Goal: Task Accomplishment & Management: Complete application form

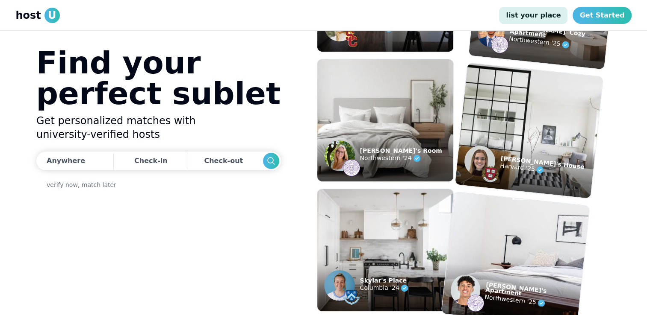
click at [540, 20] on link "list your place" at bounding box center [533, 15] width 68 height 17
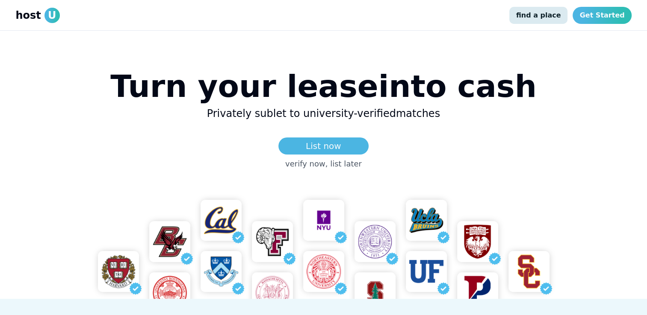
scroll to position [32, 0]
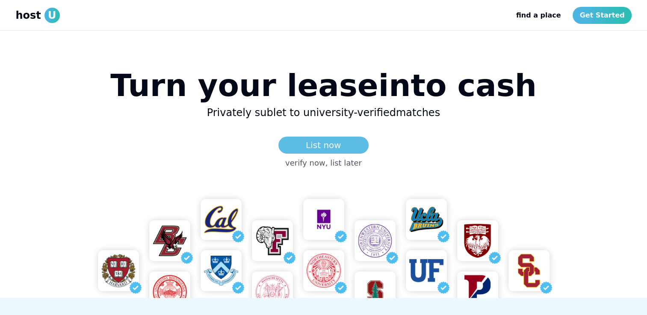
click at [312, 146] on link "List now" at bounding box center [323, 145] width 90 height 17
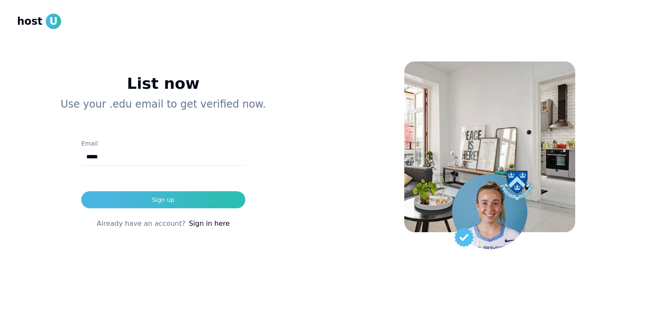
type input "**********"
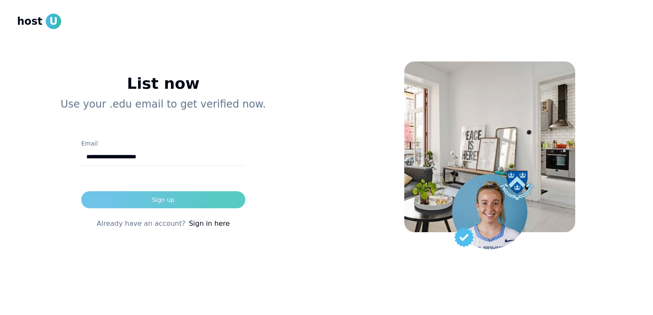
click at [125, 201] on button "Sign up" at bounding box center [163, 200] width 164 height 17
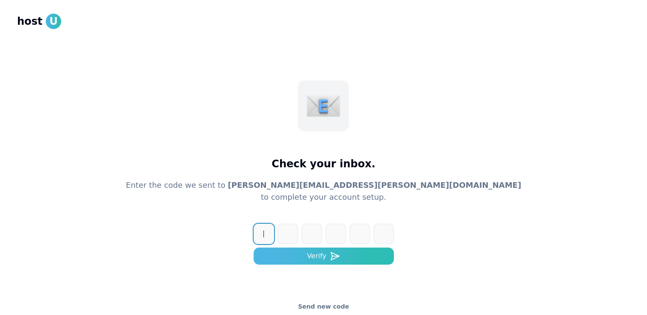
click at [34, 24] on span "host" at bounding box center [29, 22] width 25 height 14
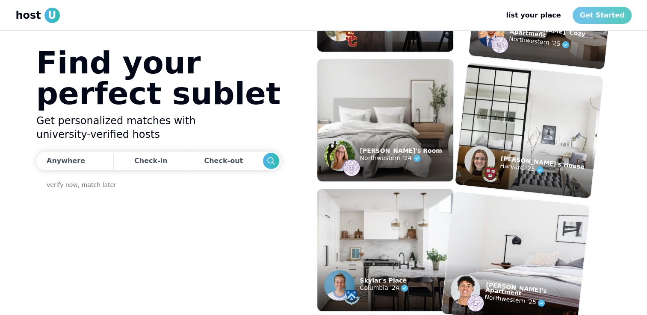
click at [608, 18] on link "Get Started" at bounding box center [601, 15] width 59 height 17
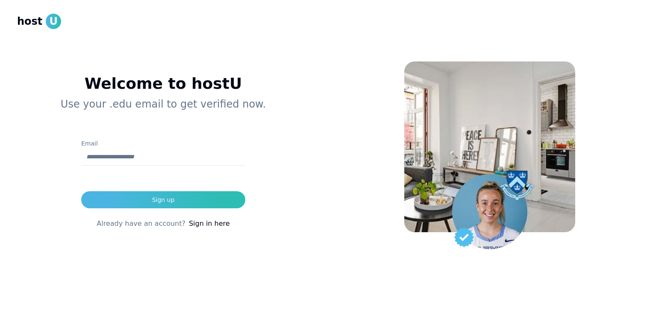
click at [31, 27] on span "host" at bounding box center [29, 22] width 25 height 14
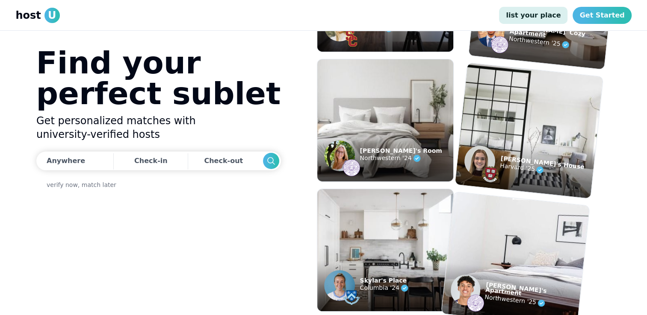
click at [552, 13] on link "list your place" at bounding box center [533, 15] width 68 height 17
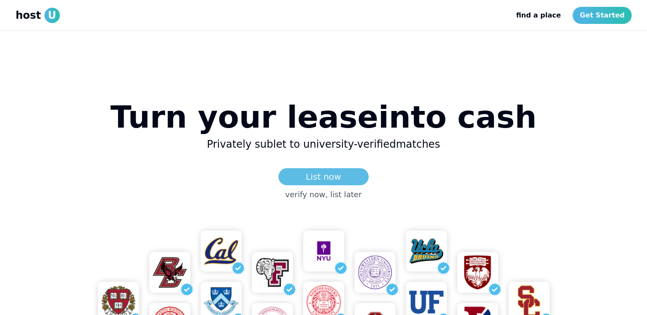
click at [318, 183] on link "List now" at bounding box center [323, 176] width 90 height 17
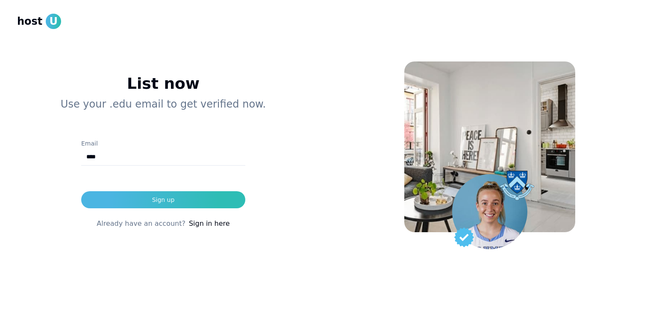
type input "**********"
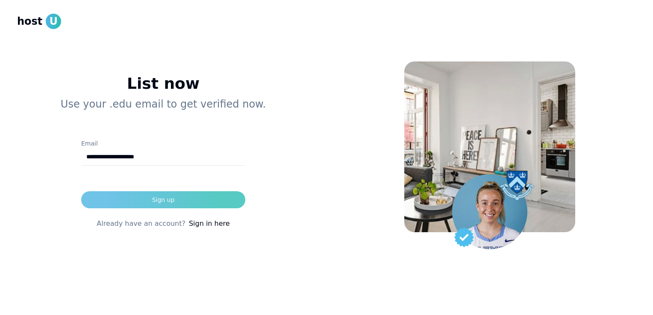
click at [168, 200] on div "Sign up" at bounding box center [163, 200] width 23 height 9
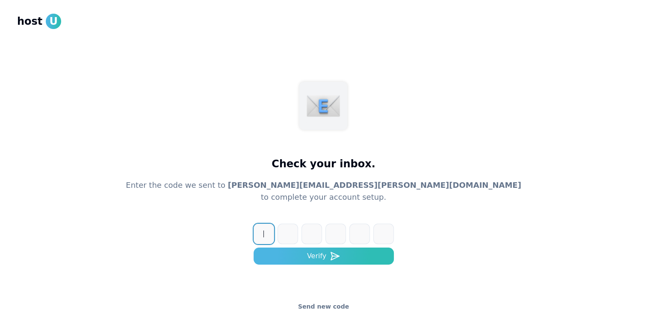
paste input "******"
type input "******"
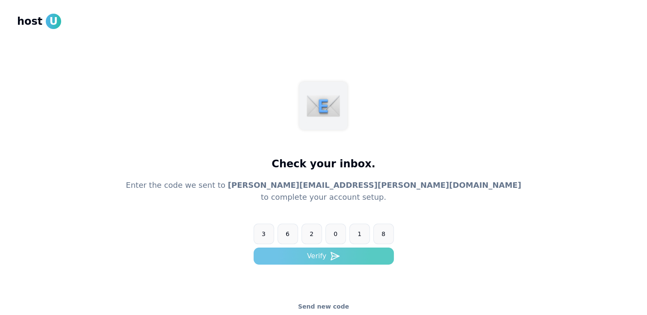
click at [312, 261] on button "Verify" at bounding box center [323, 256] width 140 height 17
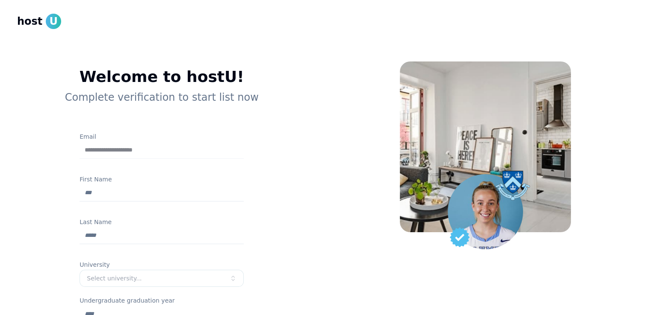
click at [100, 195] on input "First Name" at bounding box center [162, 193] width 164 height 17
type input "*****"
click at [66, 205] on div "**********" at bounding box center [161, 271] width 219 height 407
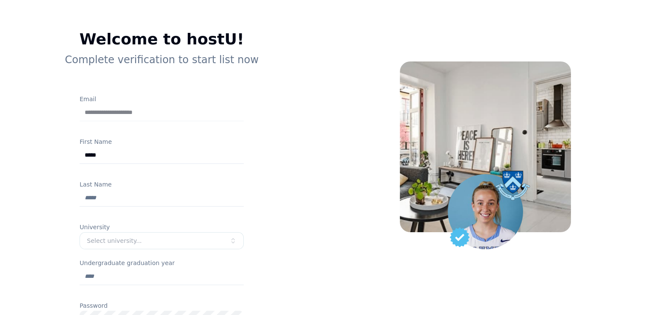
scroll to position [39, 0]
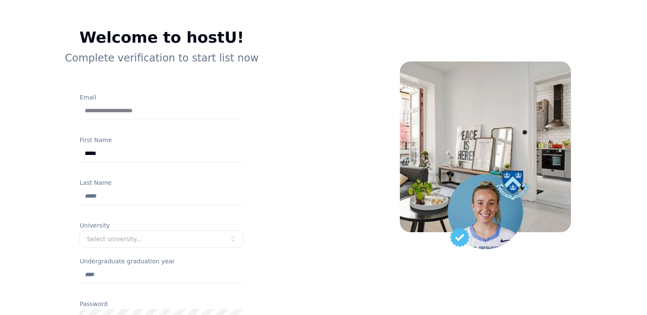
click at [96, 199] on input "Last Name" at bounding box center [162, 196] width 164 height 17
type input "*********"
click at [56, 196] on div "**********" at bounding box center [161, 232] width 219 height 407
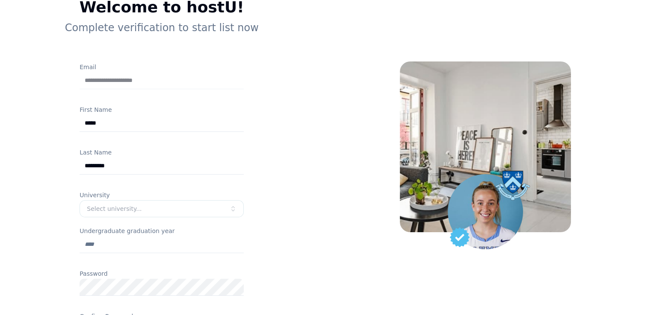
scroll to position [70, 0]
click at [125, 206] on div "Select university..." at bounding box center [158, 208] width 143 height 9
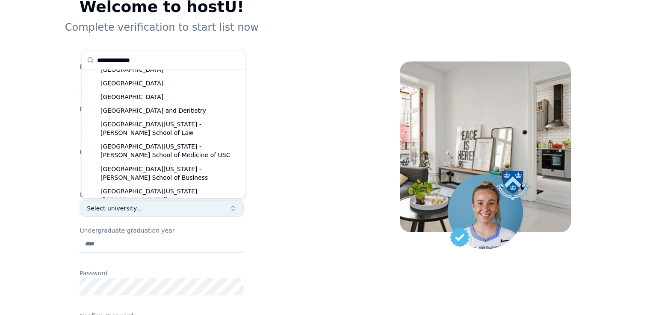
scroll to position [0, 0]
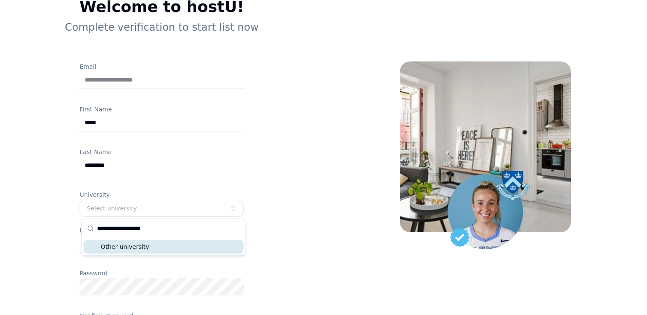
type input "**********"
click at [131, 248] on div "Other university" at bounding box center [163, 247] width 160 height 14
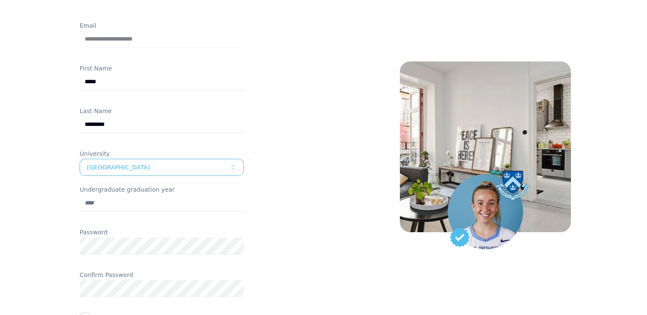
scroll to position [112, 0]
click at [103, 203] on input "Undergraduate graduation year" at bounding box center [162, 202] width 164 height 17
type input "****"
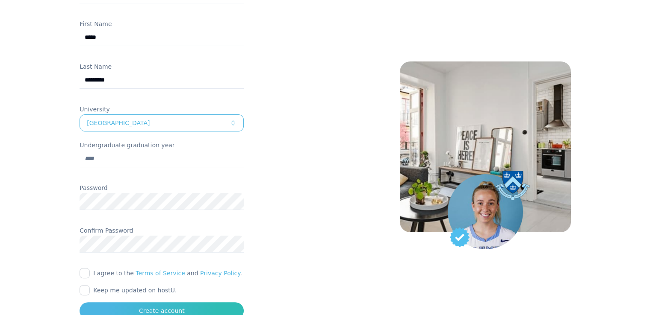
scroll to position [156, 0]
click at [42, 221] on div "**********" at bounding box center [161, 126] width 289 height 496
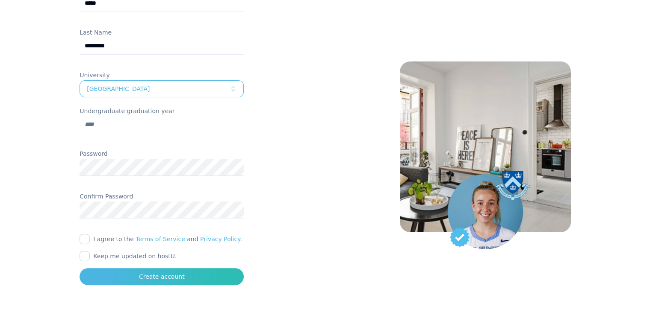
scroll to position [191, 0]
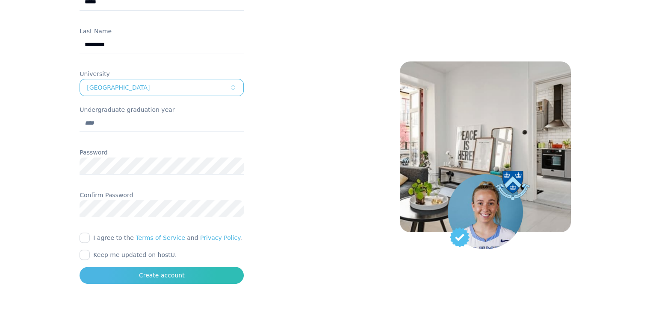
click at [85, 238] on button "I agree to the Terms of Service and Privacy Policy ." at bounding box center [85, 238] width 10 height 10
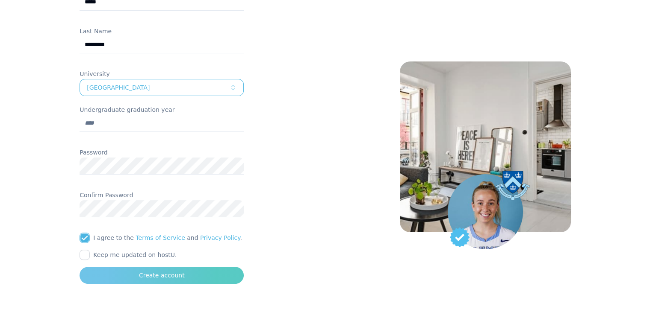
click at [124, 276] on button "Create account" at bounding box center [162, 275] width 164 height 17
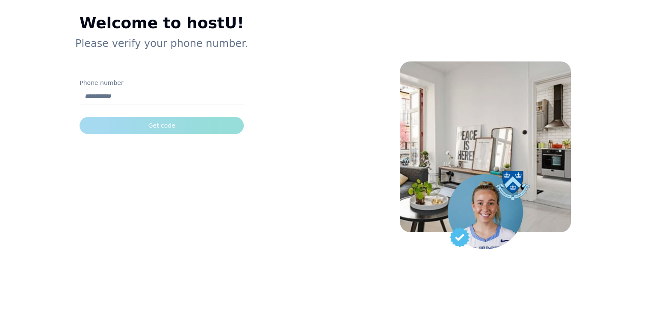
scroll to position [53, 0]
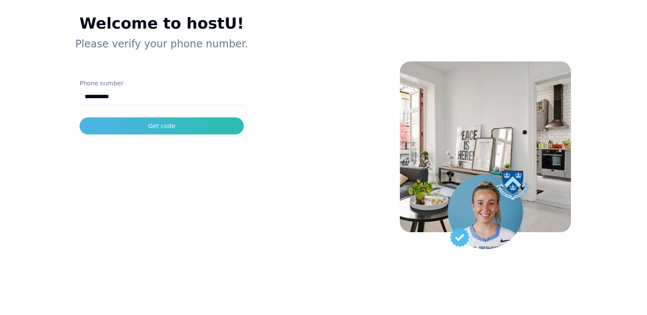
click at [89, 100] on input "**********" at bounding box center [162, 96] width 164 height 17
type input "**********"
click at [128, 109] on div at bounding box center [162, 110] width 164 height 9
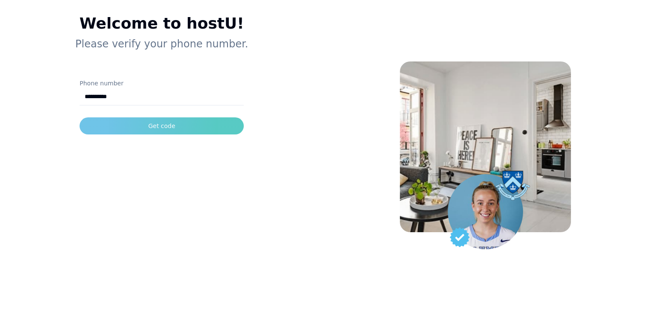
click at [125, 131] on button "Get code" at bounding box center [162, 126] width 164 height 17
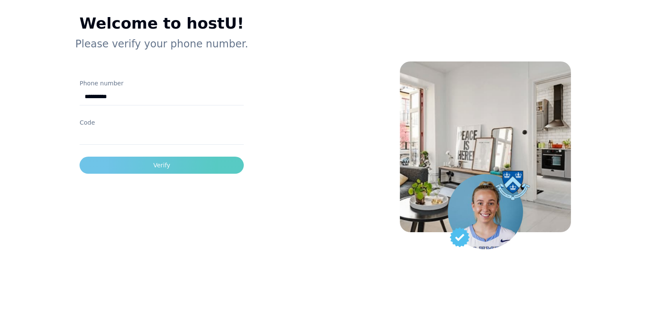
click at [125, 131] on input "Code" at bounding box center [162, 136] width 164 height 17
type input "******"
click at [146, 168] on button "Verify" at bounding box center [162, 165] width 164 height 17
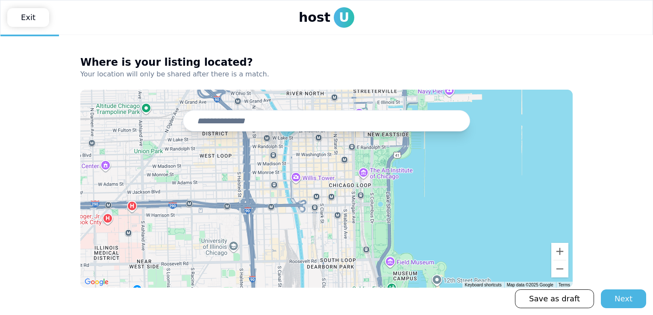
click at [219, 127] on input "text" at bounding box center [326, 120] width 287 height 21
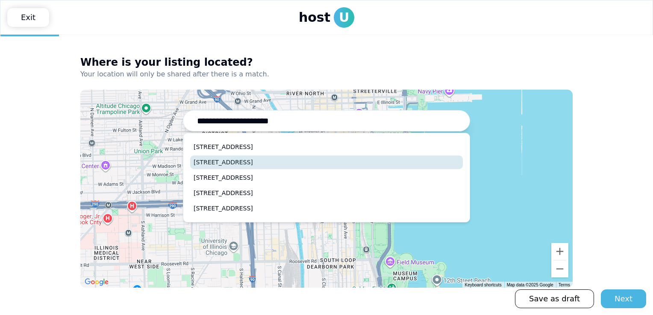
click at [234, 162] on button "2510 South High Street, Denver, CO" at bounding box center [326, 163] width 273 height 14
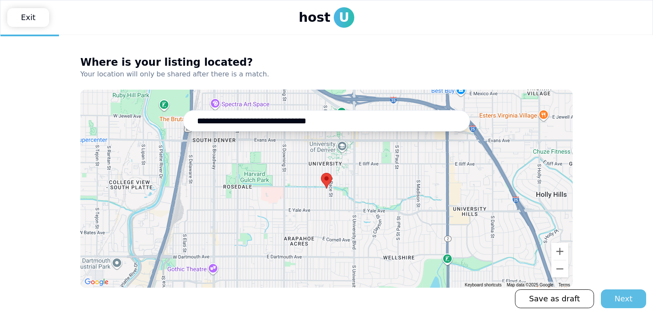
type input "**********"
click at [619, 299] on div "Next" at bounding box center [624, 299] width 18 height 12
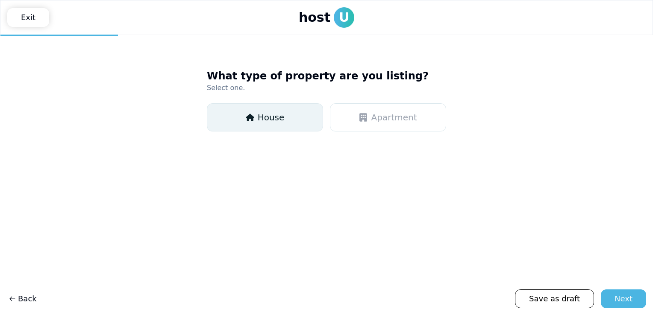
click at [259, 117] on span "House" at bounding box center [271, 118] width 27 height 12
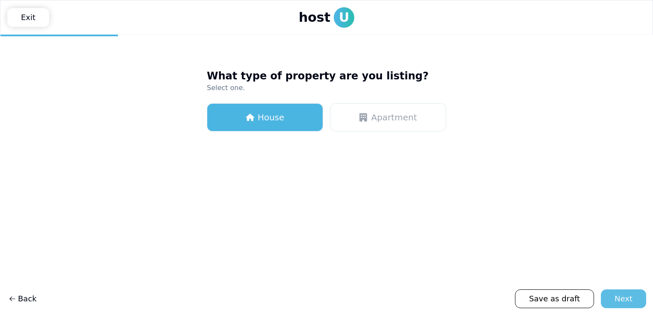
click at [616, 293] on div "Next" at bounding box center [624, 299] width 18 height 12
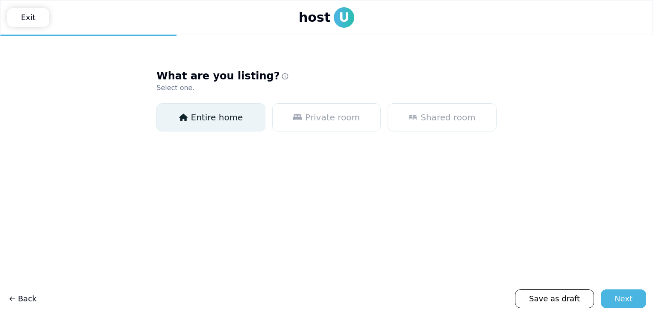
click at [210, 121] on span "Entire home" at bounding box center [217, 118] width 52 height 12
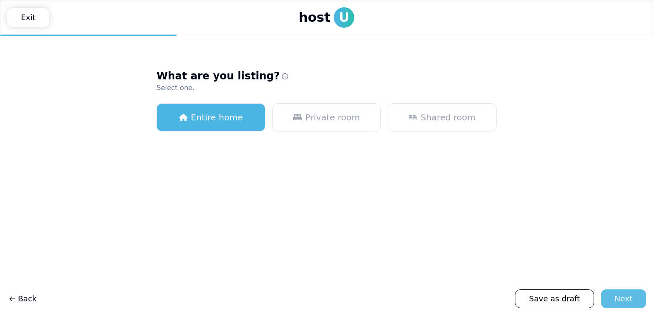
click at [628, 302] on div "Next" at bounding box center [624, 299] width 18 height 12
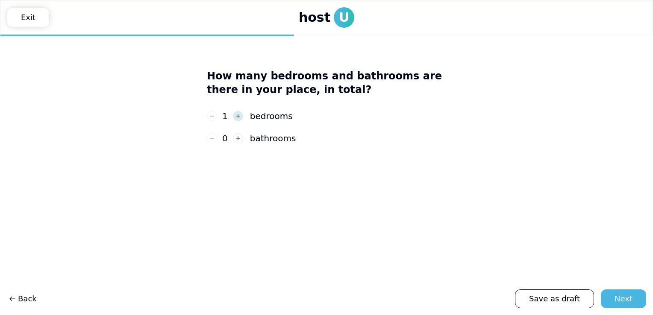
click at [236, 113] on icon "button" at bounding box center [238, 116] width 6 height 6
click at [235, 113] on icon "button" at bounding box center [238, 116] width 6 height 6
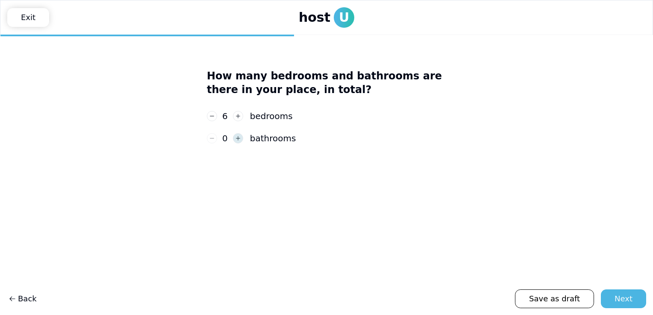
click at [238, 136] on icon "button" at bounding box center [238, 139] width 6 height 6
click at [620, 305] on div "Next" at bounding box center [624, 299] width 18 height 12
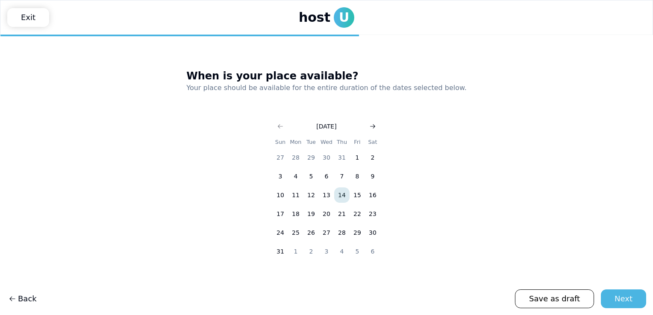
click at [376, 129] on button "Go to next month" at bounding box center [373, 127] width 12 height 12
click at [375, 129] on icon "Go to next month" at bounding box center [372, 126] width 7 height 7
click at [277, 126] on icon "Go to previous month" at bounding box center [280, 126] width 7 height 7
click at [295, 158] on button "1" at bounding box center [295, 157] width 15 height 15
click at [371, 126] on icon "Go to next month" at bounding box center [372, 126] width 7 height 7
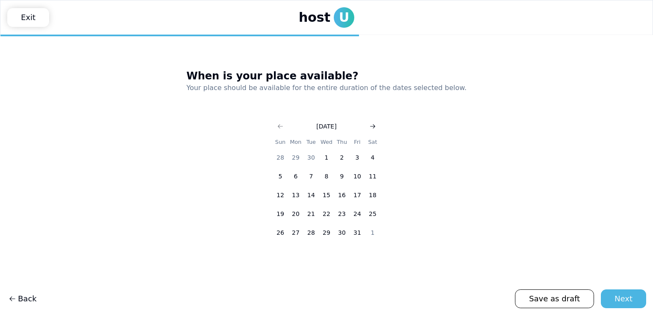
click at [371, 126] on icon "Go to next month" at bounding box center [372, 126] width 7 height 7
click at [325, 233] on button "31" at bounding box center [326, 232] width 15 height 15
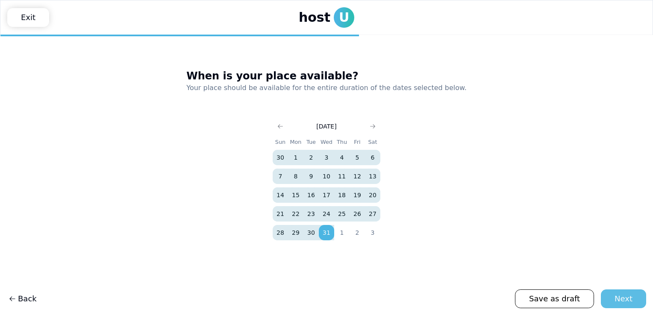
click at [628, 301] on div "Next" at bounding box center [624, 299] width 18 height 12
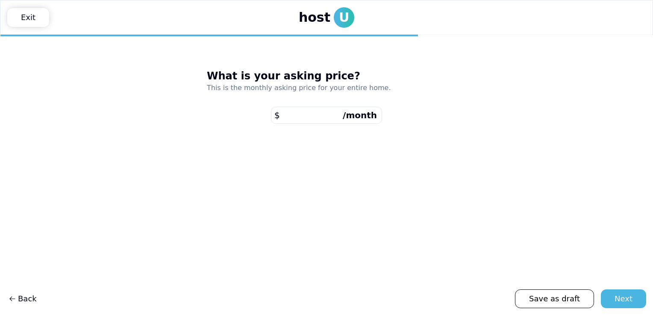
click at [336, 119] on input "number" at bounding box center [326, 115] width 111 height 17
type input "*"
click at [631, 309] on main "What is your asking price? This is the monthly asking price for your entire hom…" at bounding box center [326, 175] width 653 height 280
click at [624, 293] on button "Next" at bounding box center [623, 299] width 45 height 19
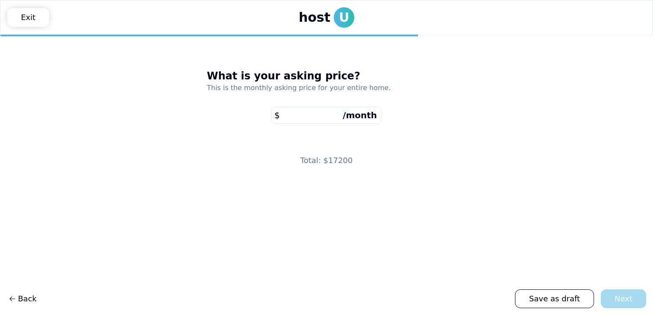
click at [633, 296] on div "Save as draft Next" at bounding box center [580, 299] width 131 height 19
click at [309, 118] on input "****" at bounding box center [326, 115] width 111 height 17
type input "****"
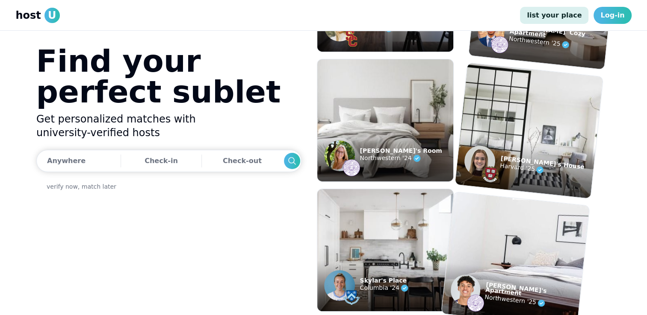
click at [554, 15] on link "list your place" at bounding box center [554, 15] width 68 height 17
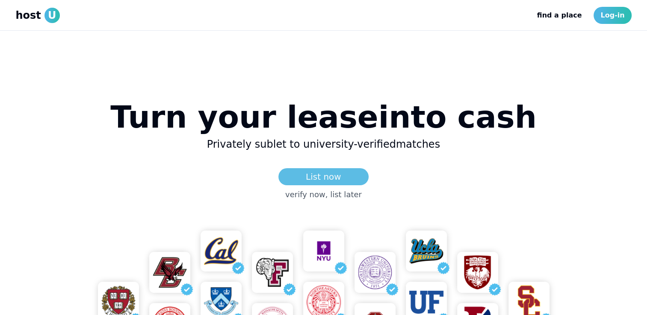
click at [305, 173] on link "List now" at bounding box center [323, 176] width 90 height 17
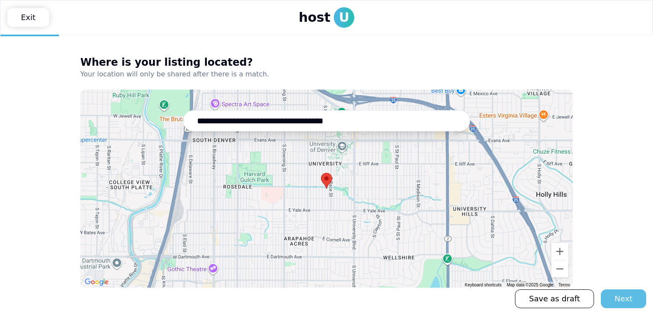
click at [615, 304] on button "Next" at bounding box center [623, 299] width 45 height 19
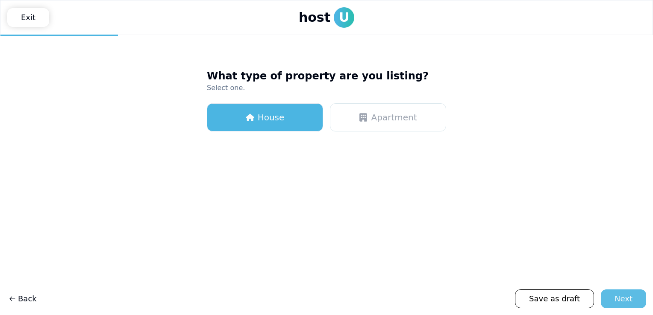
click at [631, 300] on div "Next" at bounding box center [624, 299] width 18 height 12
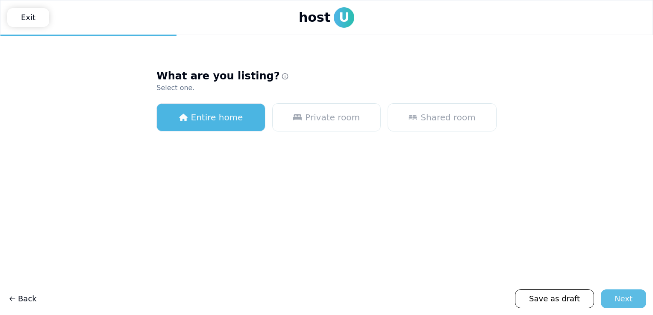
click at [631, 300] on div "Next" at bounding box center [624, 299] width 18 height 12
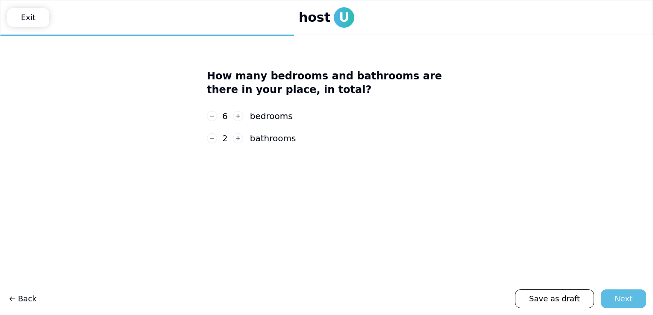
click at [631, 300] on div "Next" at bounding box center [624, 299] width 18 height 12
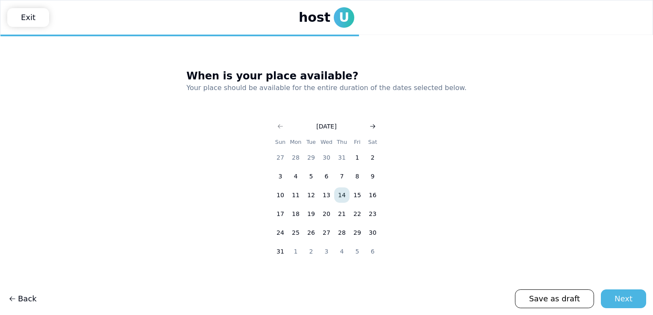
click at [376, 125] on icon "Go to next month" at bounding box center [372, 126] width 7 height 7
click at [296, 158] on button "1" at bounding box center [295, 157] width 15 height 15
click at [370, 129] on icon "Go to next month" at bounding box center [372, 126] width 7 height 7
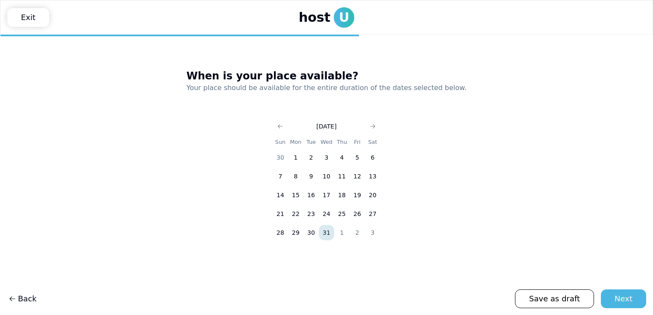
click at [323, 237] on button "31" at bounding box center [326, 232] width 15 height 15
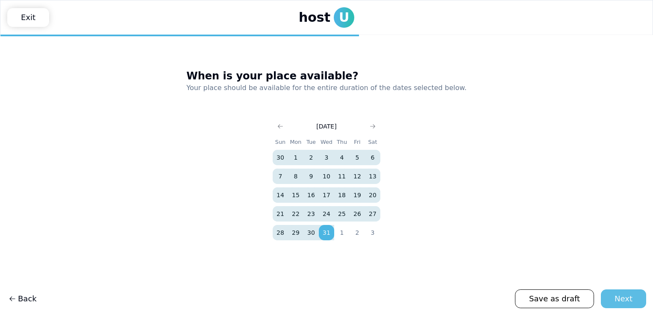
click at [622, 299] on div "Next" at bounding box center [624, 299] width 18 height 12
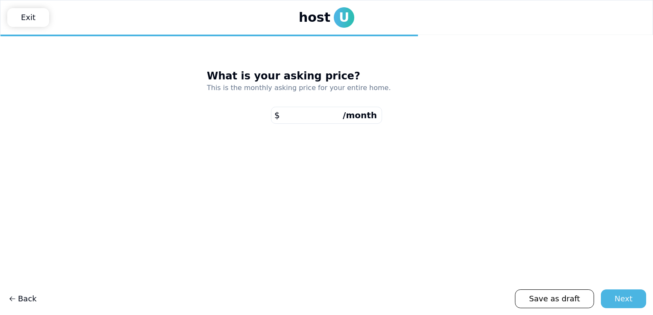
click at [324, 115] on input "number" at bounding box center [326, 115] width 111 height 17
type input "****"
click at [630, 295] on div "Next" at bounding box center [624, 299] width 18 height 12
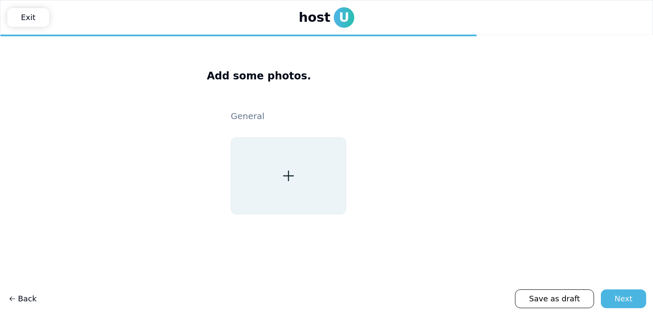
click at [286, 179] on icon at bounding box center [288, 175] width 15 height 15
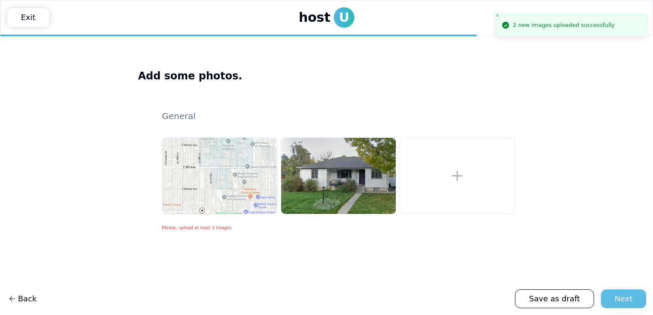
click at [626, 297] on div "Next" at bounding box center [624, 299] width 18 height 12
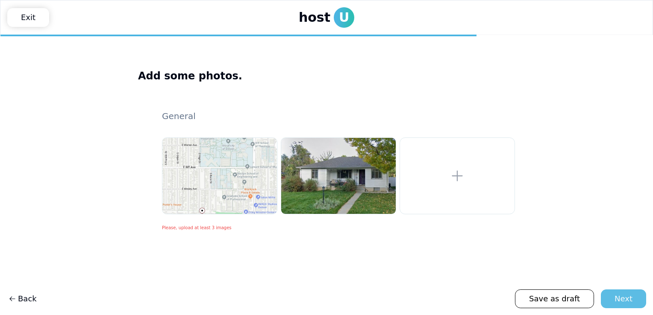
click at [626, 297] on div "Next" at bounding box center [624, 299] width 18 height 12
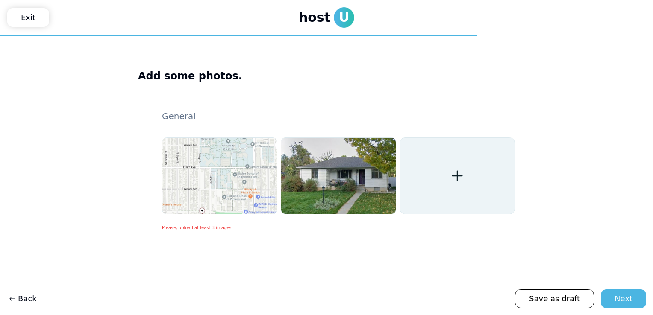
click at [451, 160] on div at bounding box center [457, 176] width 115 height 77
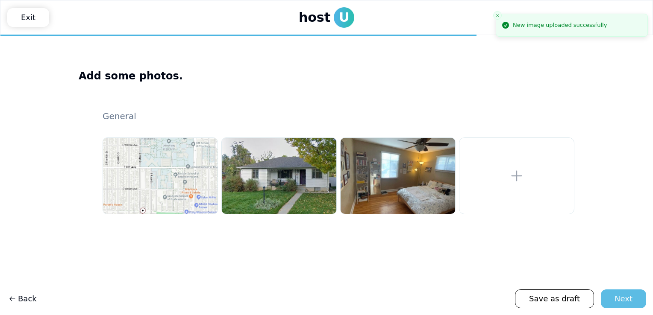
click at [622, 304] on div "Next" at bounding box center [624, 299] width 18 height 12
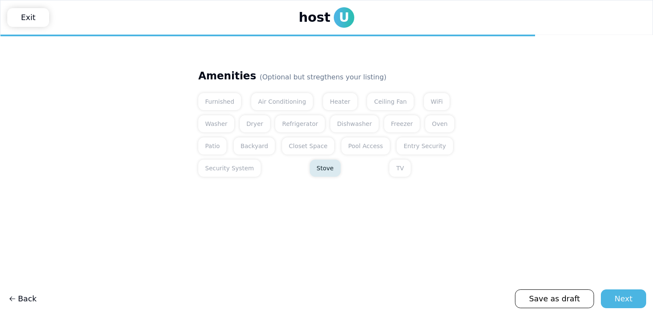
click at [310, 168] on button "Stove" at bounding box center [325, 168] width 31 height 17
click at [299, 150] on button "Closet Space" at bounding box center [308, 146] width 53 height 17
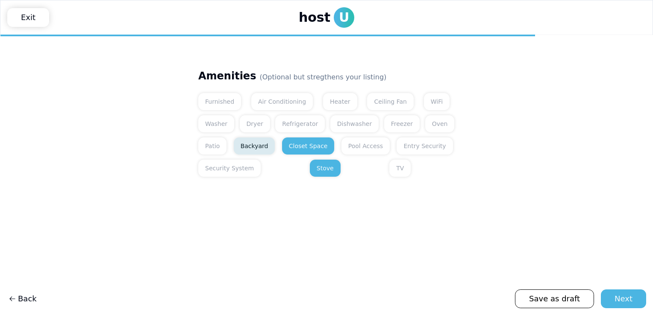
click at [247, 148] on button "Backyard" at bounding box center [254, 146] width 41 height 17
click at [214, 148] on button "Patio" at bounding box center [212, 146] width 28 height 17
click at [425, 129] on button "Oven" at bounding box center [439, 123] width 29 height 17
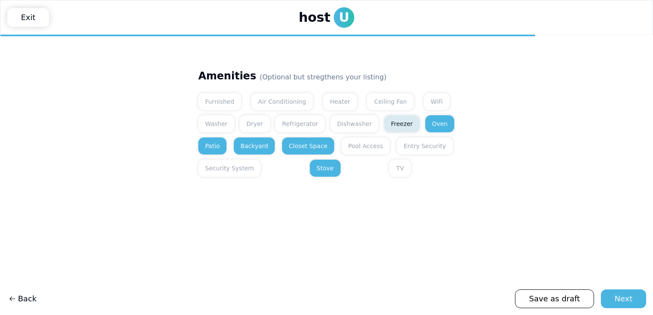
click at [394, 130] on button "Freezer" at bounding box center [401, 123] width 35 height 17
click at [339, 130] on button "Dishwasher" at bounding box center [354, 123] width 48 height 17
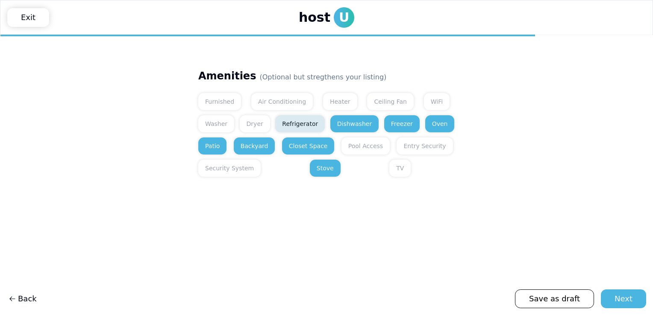
click at [306, 125] on button "Refrigerator" at bounding box center [300, 123] width 50 height 17
click at [255, 126] on button "Dryer" at bounding box center [255, 123] width 30 height 17
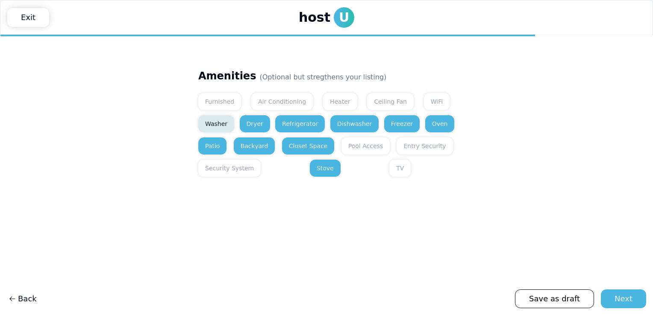
click at [224, 124] on button "Washer" at bounding box center [216, 123] width 36 height 17
click at [424, 102] on button "WiFi" at bounding box center [437, 101] width 26 height 17
click at [367, 104] on button "Ceiling Fan" at bounding box center [390, 101] width 47 height 17
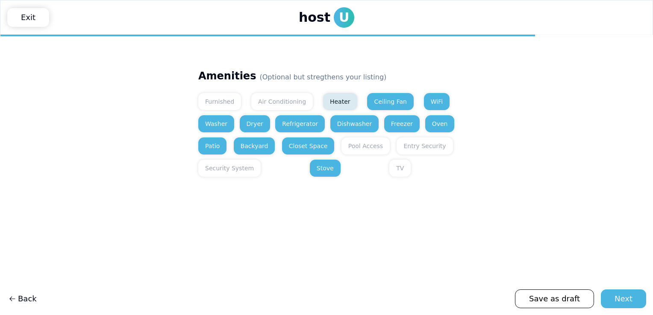
click at [324, 102] on button "Heater" at bounding box center [340, 101] width 34 height 17
click at [266, 103] on button "Air Conditioning" at bounding box center [282, 101] width 62 height 17
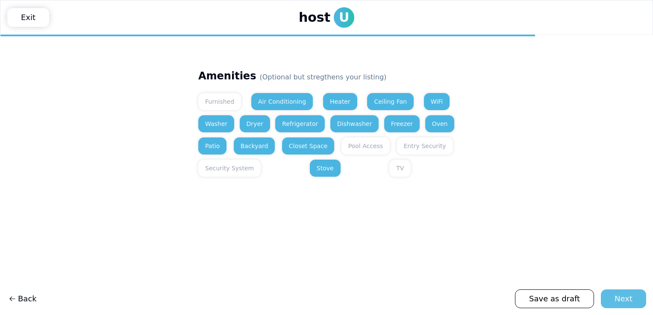
click at [624, 295] on div "Next" at bounding box center [624, 299] width 18 height 12
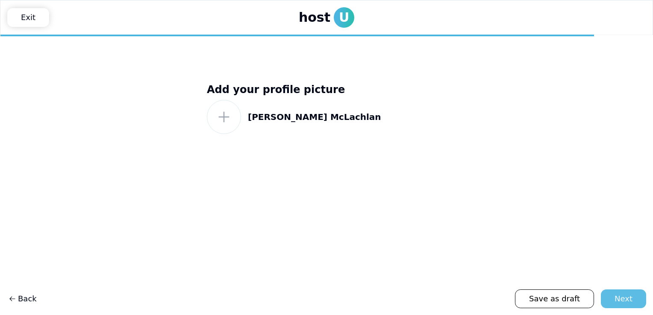
click at [625, 299] on div "Next" at bounding box center [624, 299] width 18 height 12
click at [224, 117] on use at bounding box center [223, 117] width 11 height 11
click at [228, 119] on icon at bounding box center [223, 116] width 15 height 15
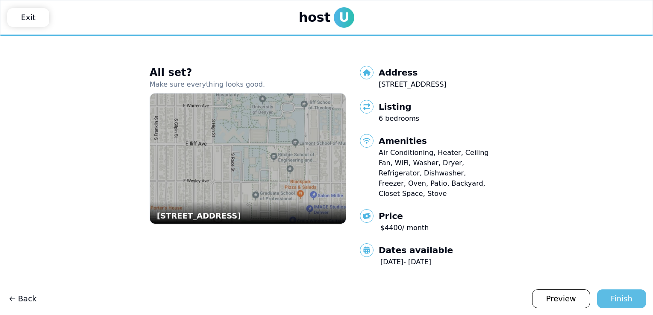
click at [629, 295] on div "Finish" at bounding box center [622, 299] width 22 height 12
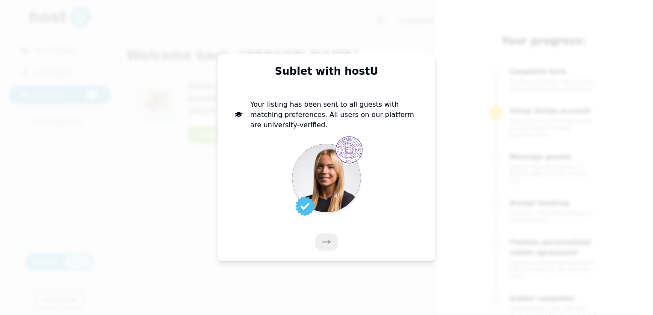
click at [327, 245] on icon at bounding box center [326, 242] width 9 height 9
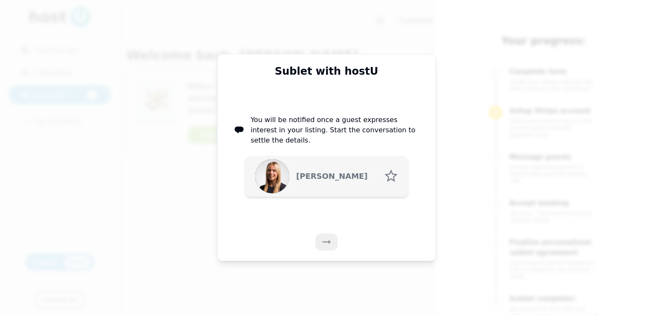
click at [323, 243] on icon at bounding box center [326, 242] width 9 height 9
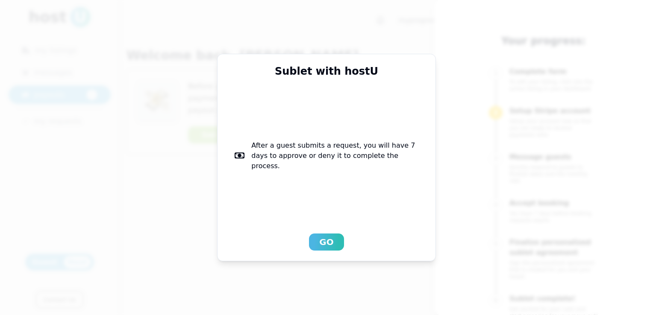
click at [323, 243] on div "Go" at bounding box center [326, 242] width 14 height 12
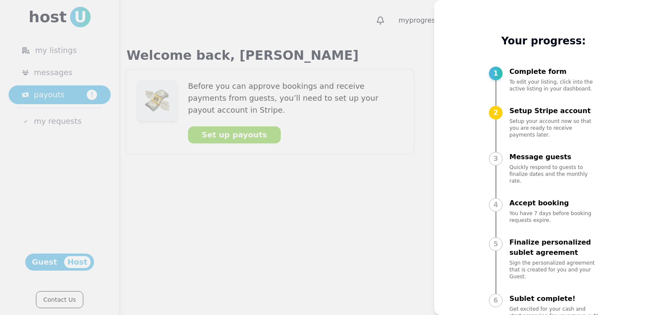
click at [333, 242] on div at bounding box center [326, 157] width 653 height 315
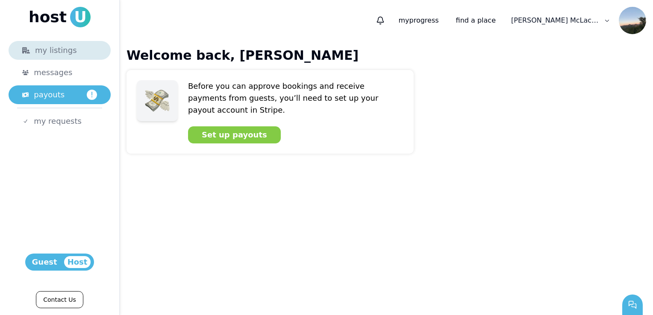
click at [60, 53] on div "my listings" at bounding box center [59, 50] width 75 height 12
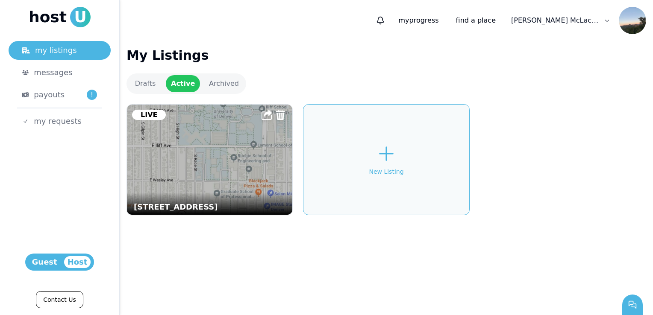
click at [195, 149] on img at bounding box center [210, 159] width 182 height 121
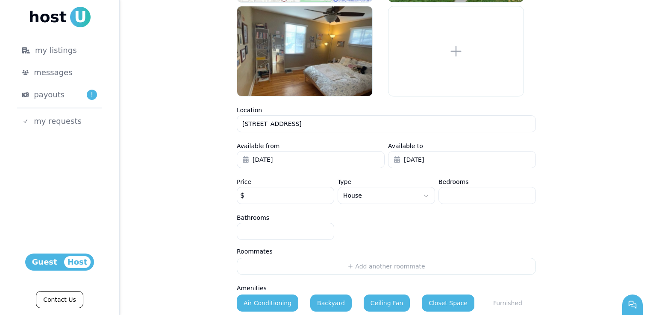
scroll to position [230, 0]
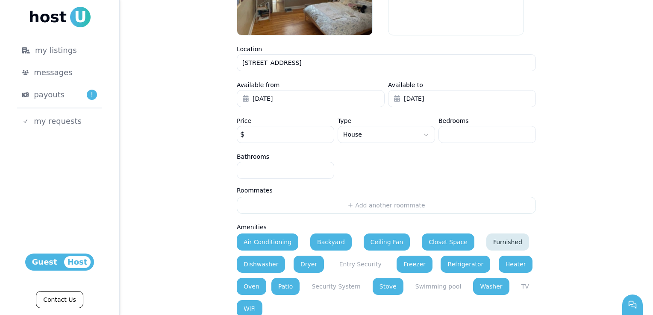
click at [486, 238] on button "Furnished" at bounding box center [507, 242] width 43 height 17
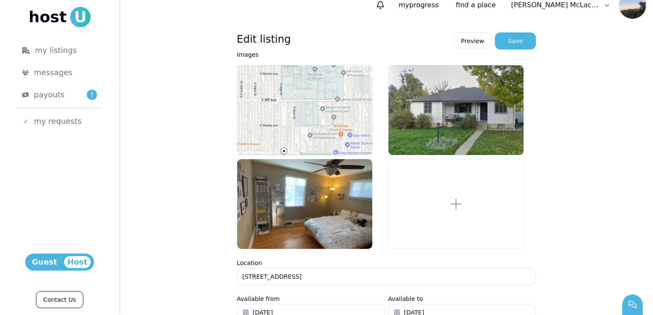
scroll to position [0, 0]
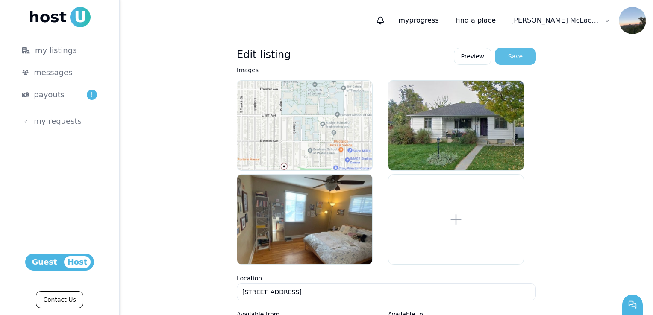
click at [513, 55] on div "Save" at bounding box center [515, 56] width 15 height 9
click at [61, 76] on span "messages" at bounding box center [53, 73] width 38 height 12
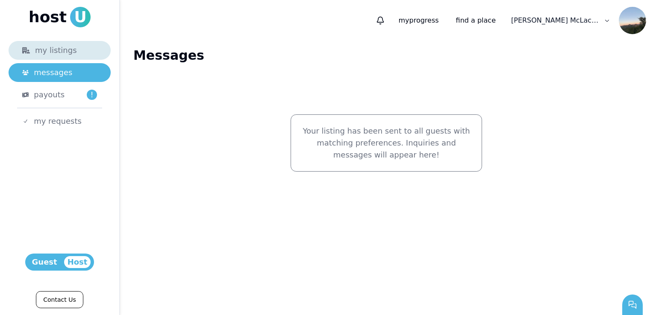
click at [62, 52] on div "my listings" at bounding box center [59, 50] width 75 height 12
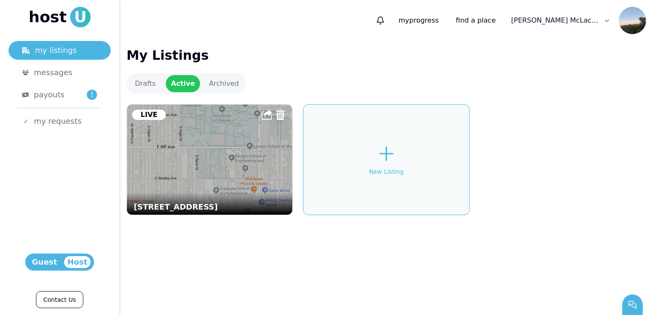
click at [67, 21] on div "host U" at bounding box center [60, 17] width 62 height 21
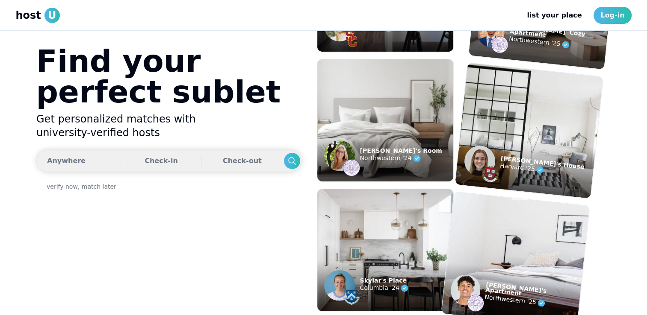
click at [81, 158] on button "Anywhere Check-in Check-out" at bounding box center [168, 161] width 265 height 22
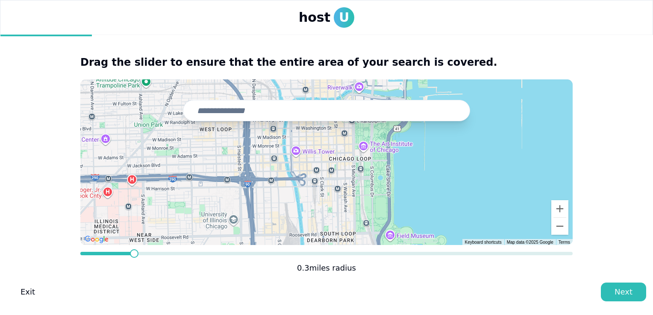
click at [250, 114] on input "text" at bounding box center [326, 110] width 287 height 21
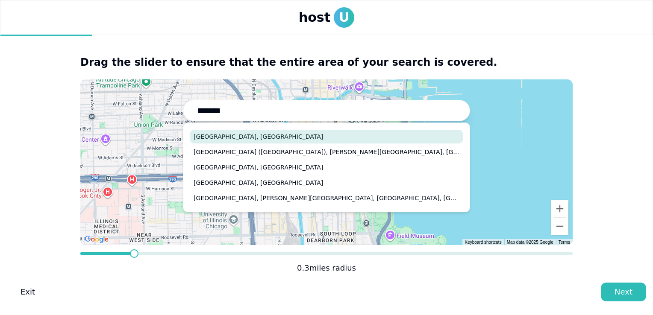
click at [212, 136] on button "[GEOGRAPHIC_DATA], [GEOGRAPHIC_DATA]" at bounding box center [326, 137] width 273 height 14
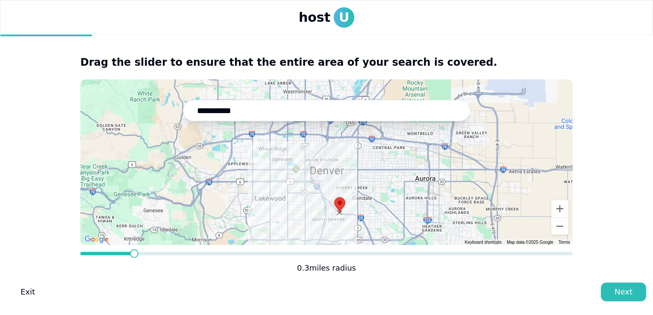
drag, startPoint x: 327, startPoint y: 171, endPoint x: 341, endPoint y: 216, distance: 47.6
click at [341, 216] on img at bounding box center [340, 205] width 18 height 23
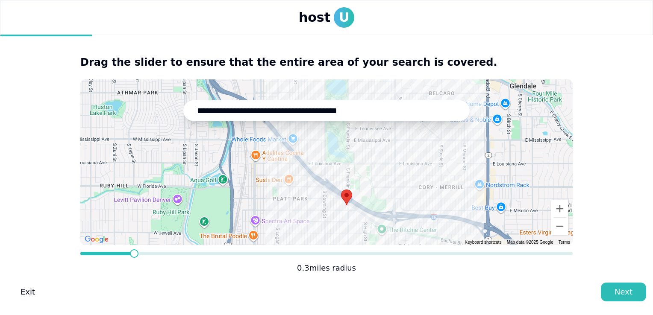
drag, startPoint x: 342, startPoint y: 208, endPoint x: 350, endPoint y: 220, distance: 14.7
click at [350, 220] on div at bounding box center [326, 163] width 492 height 166
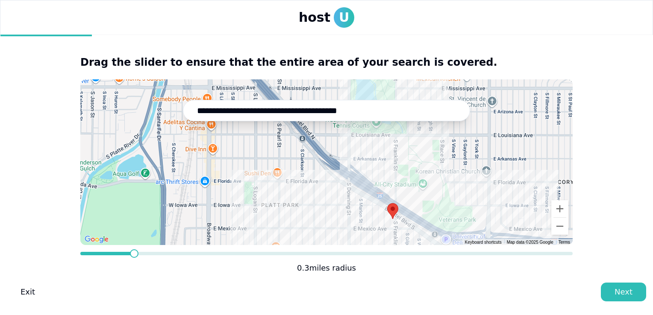
drag, startPoint x: 272, startPoint y: 168, endPoint x: 313, endPoint y: 189, distance: 46.1
click at [313, 189] on div at bounding box center [326, 163] width 492 height 166
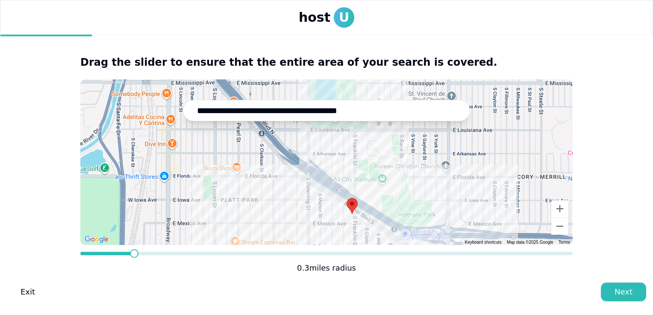
drag, startPoint x: 409, startPoint y: 201, endPoint x: 356, endPoint y: 197, distance: 53.1
click at [356, 197] on div at bounding box center [326, 163] width 492 height 166
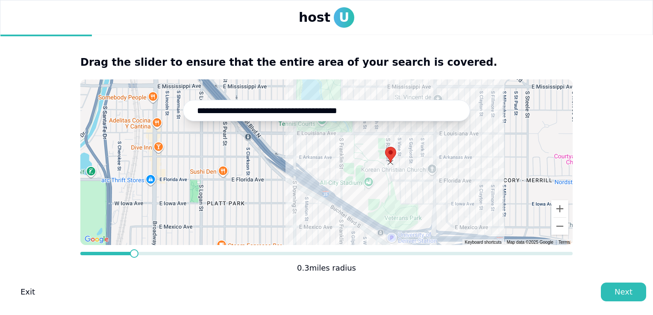
drag, startPoint x: 337, startPoint y: 208, endPoint x: 390, endPoint y: 151, distance: 77.4
click at [390, 151] on img at bounding box center [391, 155] width 18 height 23
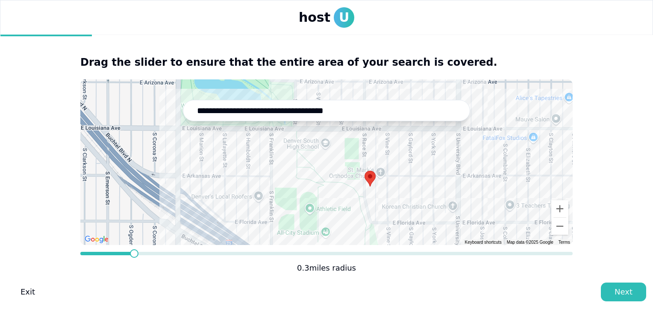
drag, startPoint x: 435, startPoint y: 196, endPoint x: 339, endPoint y: 209, distance: 97.5
click at [339, 209] on div at bounding box center [326, 163] width 492 height 166
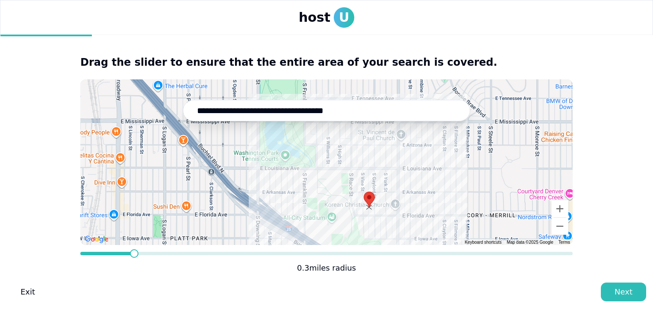
drag, startPoint x: 353, startPoint y: 186, endPoint x: 369, endPoint y: 195, distance: 18.6
click at [369, 195] on img at bounding box center [369, 200] width 18 height 23
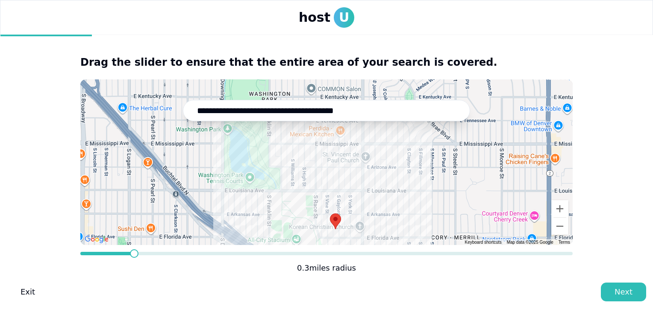
drag, startPoint x: 458, startPoint y: 143, endPoint x: 423, endPoint y: 167, distance: 42.8
click at [423, 167] on div at bounding box center [326, 163] width 492 height 166
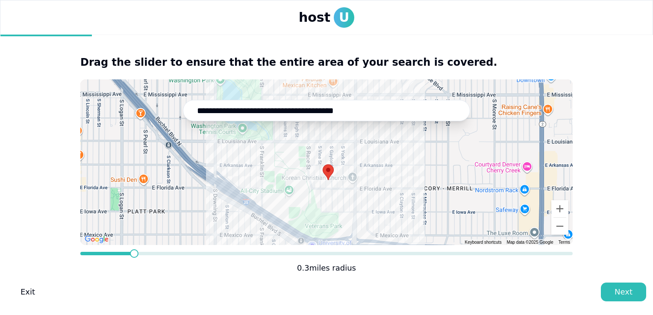
drag, startPoint x: 442, startPoint y: 186, endPoint x: 435, endPoint y: 134, distance: 52.2
click at [435, 134] on div at bounding box center [326, 163] width 492 height 166
click at [274, 115] on input "**********" at bounding box center [326, 110] width 287 height 21
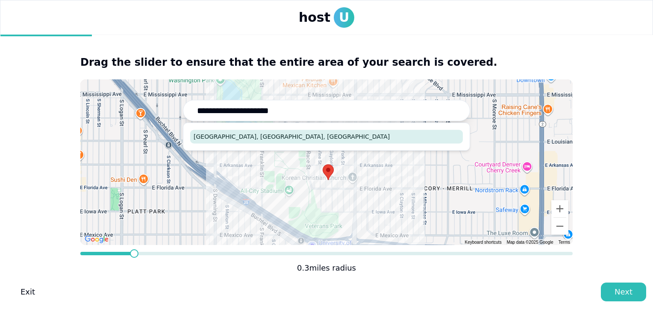
click at [271, 136] on button "[GEOGRAPHIC_DATA], [GEOGRAPHIC_DATA], [GEOGRAPHIC_DATA]" at bounding box center [326, 137] width 273 height 14
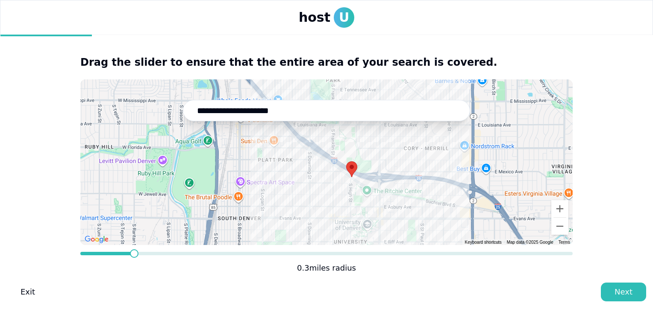
drag, startPoint x: 430, startPoint y: 146, endPoint x: 402, endPoint y: 157, distance: 29.9
click at [402, 157] on div at bounding box center [326, 163] width 492 height 166
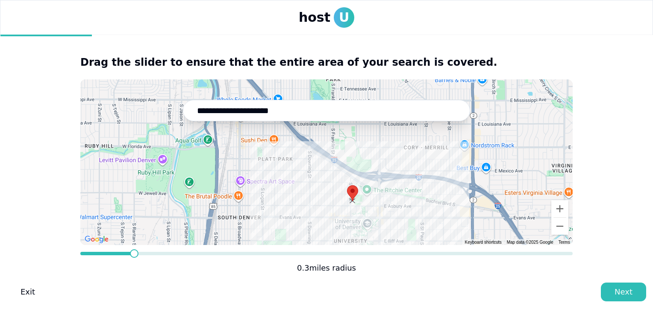
drag, startPoint x: 353, startPoint y: 168, endPoint x: 355, endPoint y: 193, distance: 25.7
click at [355, 193] on img at bounding box center [353, 193] width 18 height 23
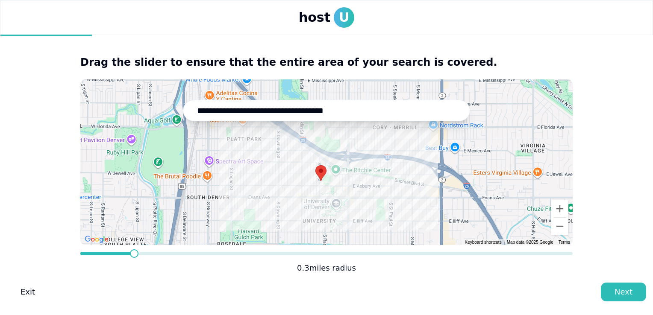
drag, startPoint x: 377, startPoint y: 219, endPoint x: 347, endPoint y: 199, distance: 36.2
click at [347, 199] on div at bounding box center [326, 163] width 492 height 166
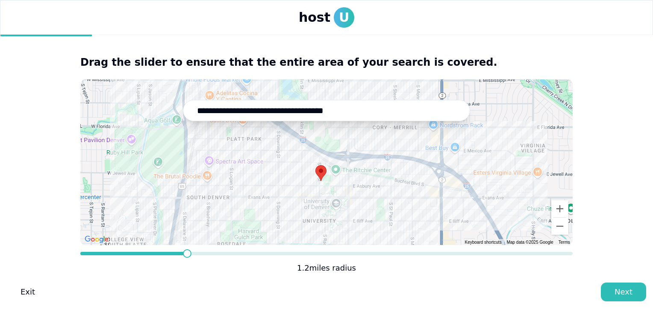
click at [183, 252] on span at bounding box center [187, 254] width 9 height 9
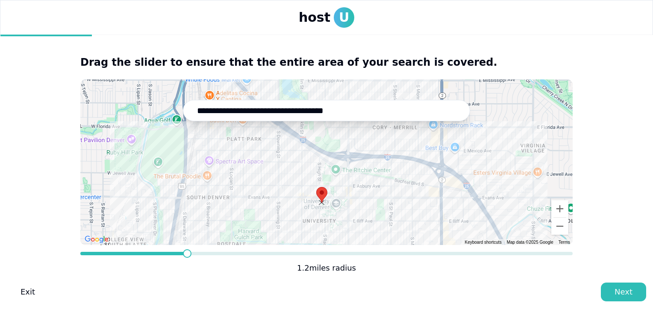
drag, startPoint x: 321, startPoint y: 170, endPoint x: 323, endPoint y: 192, distance: 22.7
click at [323, 192] on img at bounding box center [322, 195] width 18 height 23
type input "**********"
click at [621, 295] on div "Next" at bounding box center [624, 292] width 18 height 12
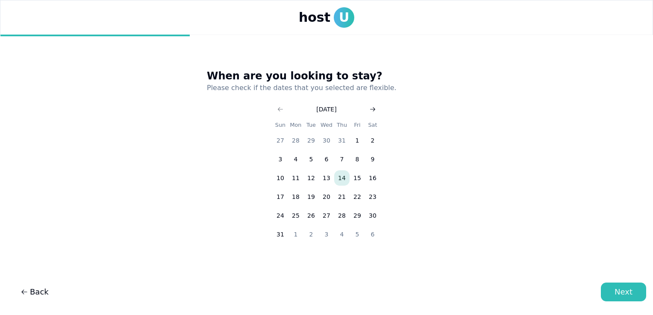
click at [371, 109] on use "Go to next month" at bounding box center [372, 109] width 5 height 4
click at [297, 142] on button "1" at bounding box center [295, 140] width 15 height 15
click at [375, 110] on icon "Go to next month" at bounding box center [372, 109] width 7 height 7
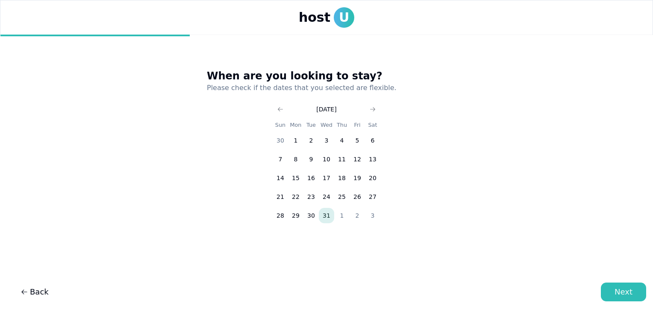
click at [327, 221] on button "31" at bounding box center [326, 215] width 15 height 15
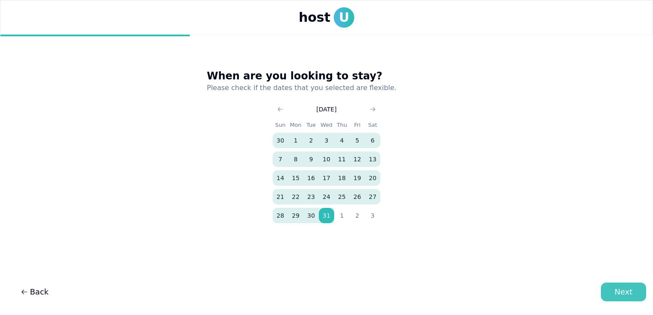
click at [624, 293] on div "Next" at bounding box center [624, 292] width 18 height 12
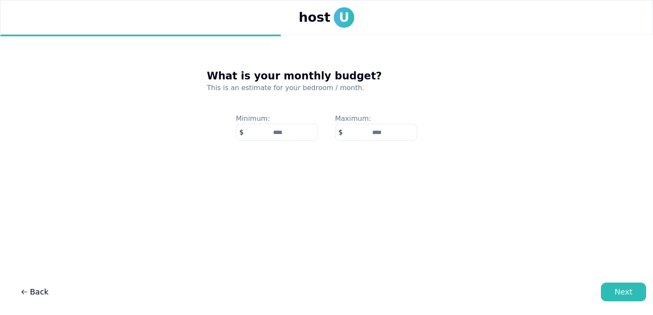
type input "***"
click at [373, 137] on input "number" at bounding box center [376, 132] width 82 height 17
type input "*"
type input "***"
click at [630, 294] on div "Next" at bounding box center [624, 292] width 18 height 12
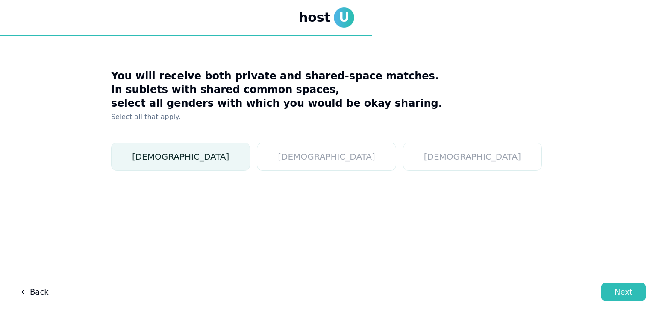
click at [250, 163] on button "[DEMOGRAPHIC_DATA]" at bounding box center [180, 157] width 139 height 28
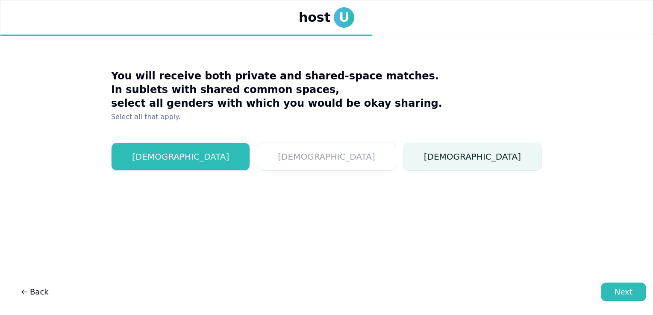
click at [429, 167] on button "[DEMOGRAPHIC_DATA]" at bounding box center [472, 157] width 139 height 28
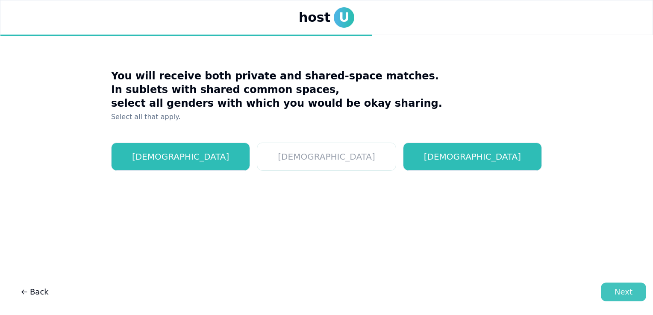
click at [621, 289] on div "Next" at bounding box center [624, 292] width 18 height 12
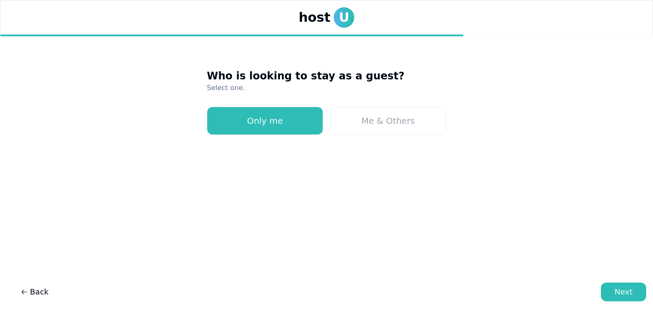
drag, startPoint x: 621, startPoint y: 289, endPoint x: 628, endPoint y: 303, distance: 15.5
click at [628, 303] on div "host U Who is looking to stay as a guest? Select one. Only me Me & Others 0 roo…" at bounding box center [326, 157] width 653 height 315
click at [624, 297] on div "Next" at bounding box center [624, 292] width 18 height 12
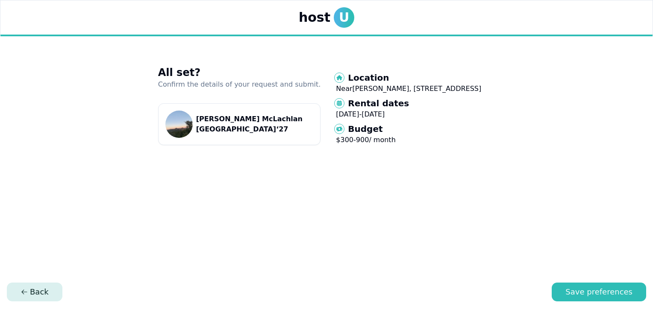
click at [36, 289] on span "Back" at bounding box center [35, 292] width 28 height 12
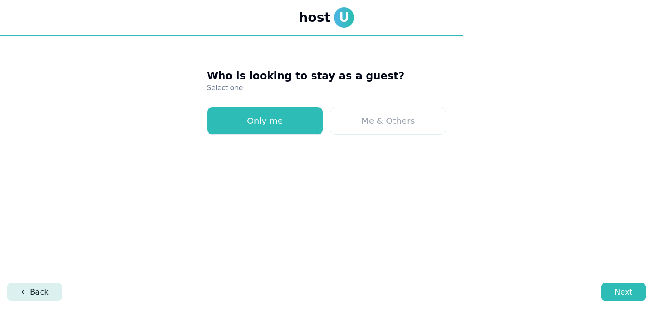
click at [36, 289] on span "Back" at bounding box center [35, 292] width 28 height 12
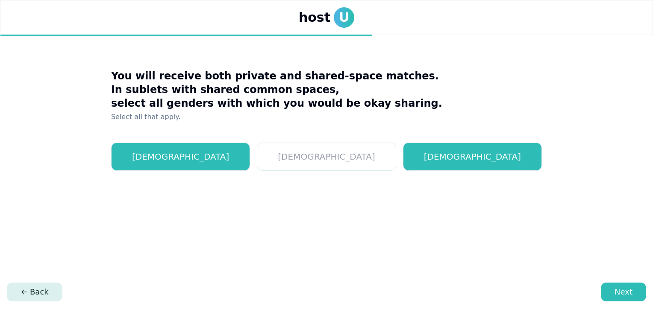
click at [36, 289] on span "Back" at bounding box center [35, 292] width 28 height 12
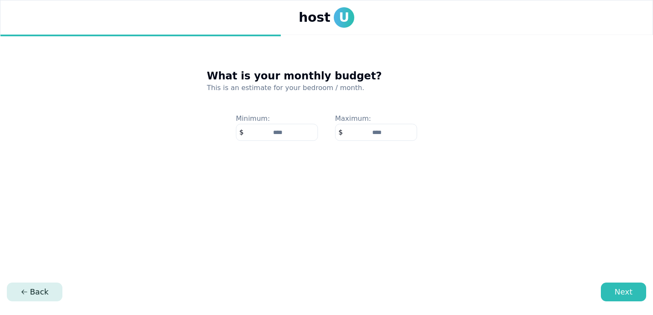
click at [36, 289] on span "Back" at bounding box center [35, 292] width 28 height 12
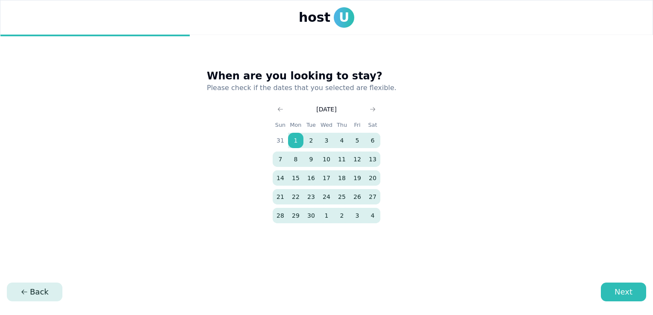
click at [36, 289] on span "Back" at bounding box center [35, 292] width 28 height 12
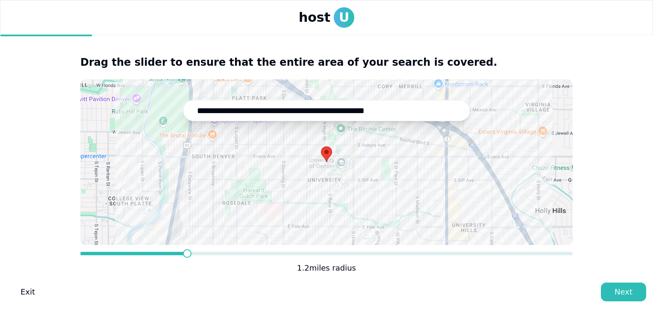
click at [36, 289] on link "Exit" at bounding box center [28, 292] width 42 height 19
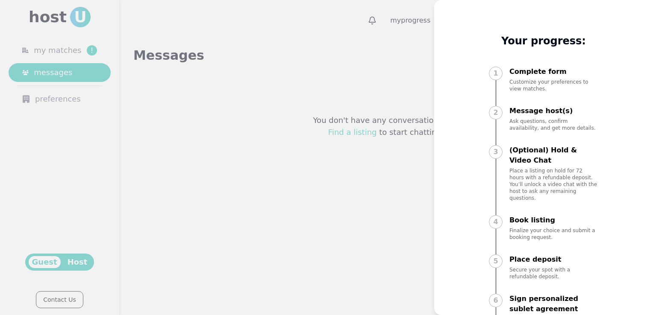
scroll to position [60, 0]
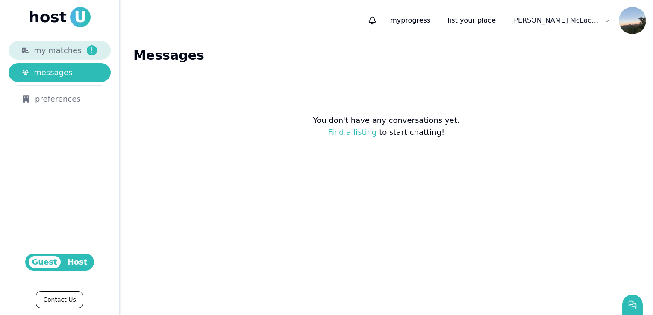
click at [36, 58] on link "my matches !" at bounding box center [60, 50] width 102 height 19
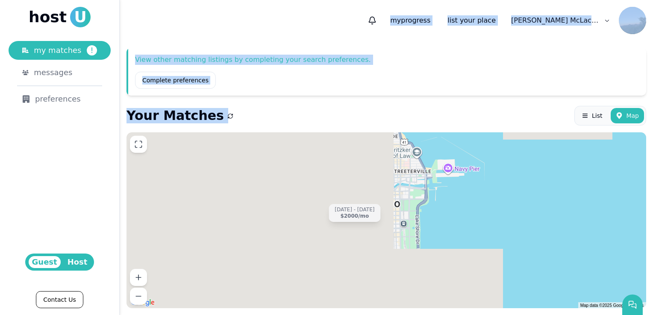
drag, startPoint x: 349, startPoint y: 103, endPoint x: 343, endPoint y: 30, distance: 73.4
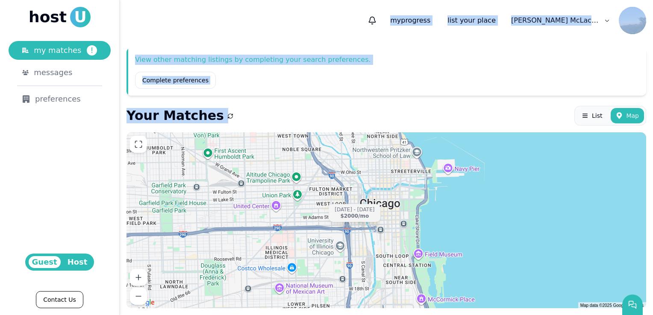
click at [343, 30] on div "my progress list your place [PERSON_NAME] View other matching listings by compl…" at bounding box center [386, 157] width 533 height 315
click at [188, 83] on link "Complete preferences" at bounding box center [175, 80] width 81 height 17
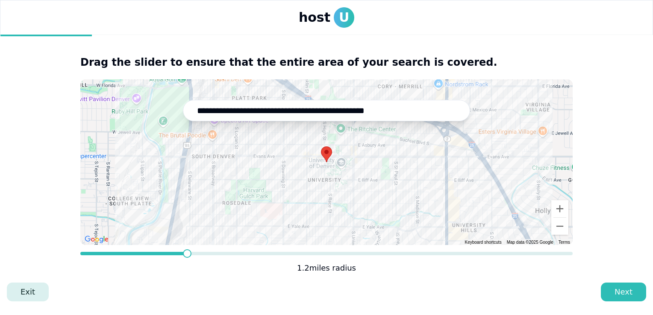
click at [23, 288] on link "Exit" at bounding box center [28, 292] width 42 height 19
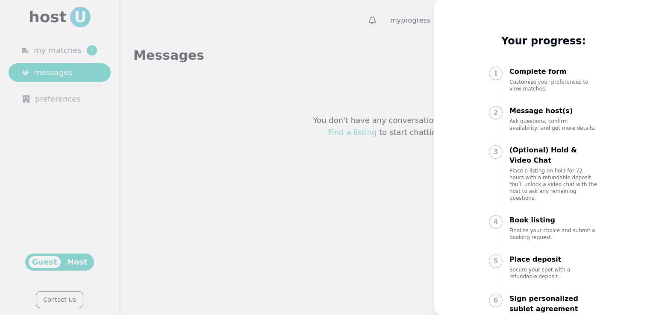
click at [321, 144] on div at bounding box center [326, 157] width 653 height 315
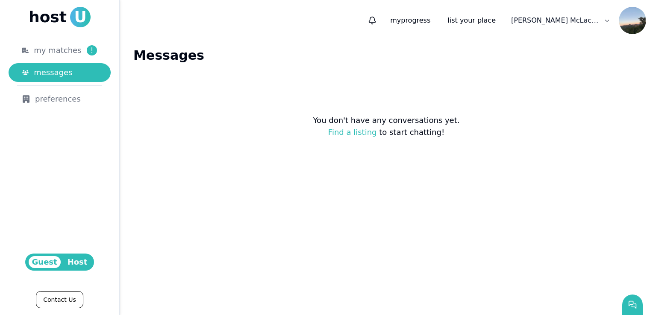
click at [76, 264] on span "Host" at bounding box center [77, 262] width 27 height 12
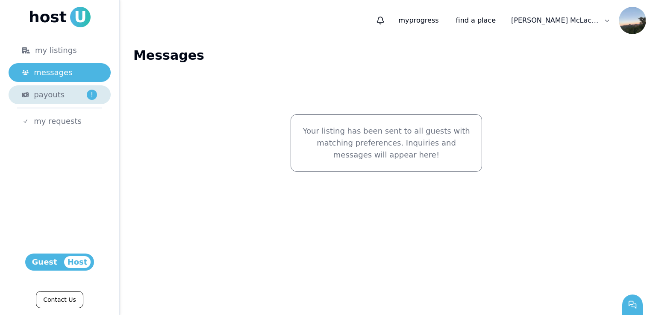
click at [78, 96] on div "payouts !" at bounding box center [65, 95] width 63 height 12
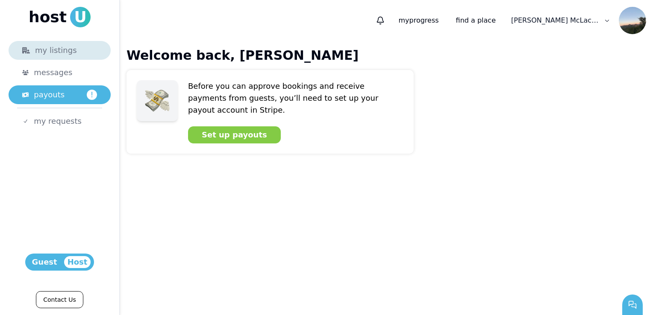
click at [69, 56] on div "my listings" at bounding box center [59, 50] width 75 height 12
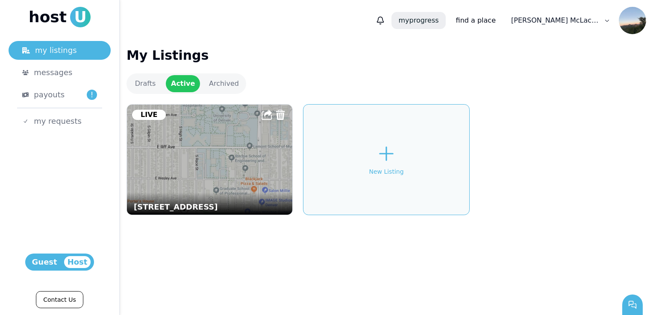
click at [445, 21] on p "my progress" at bounding box center [419, 20] width 54 height 17
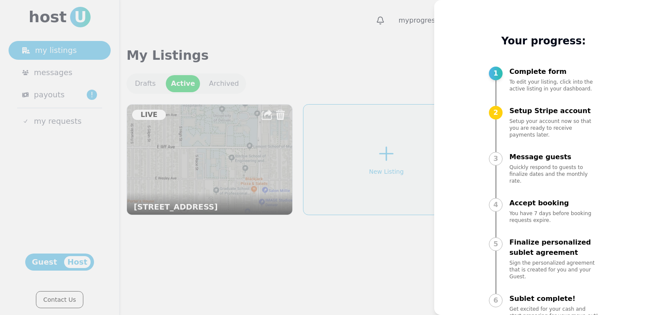
click at [370, 70] on div at bounding box center [326, 157] width 653 height 315
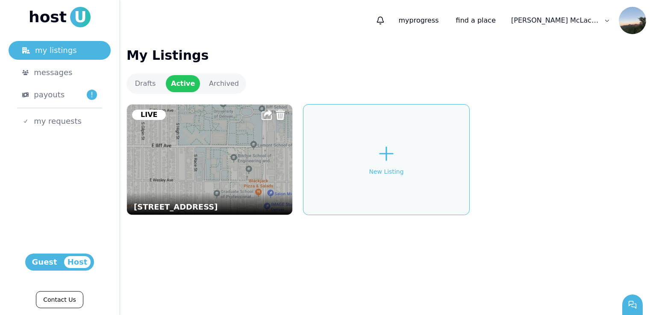
click at [217, 174] on img at bounding box center [210, 159] width 182 height 121
